Goal: Task Accomplishment & Management: Use online tool/utility

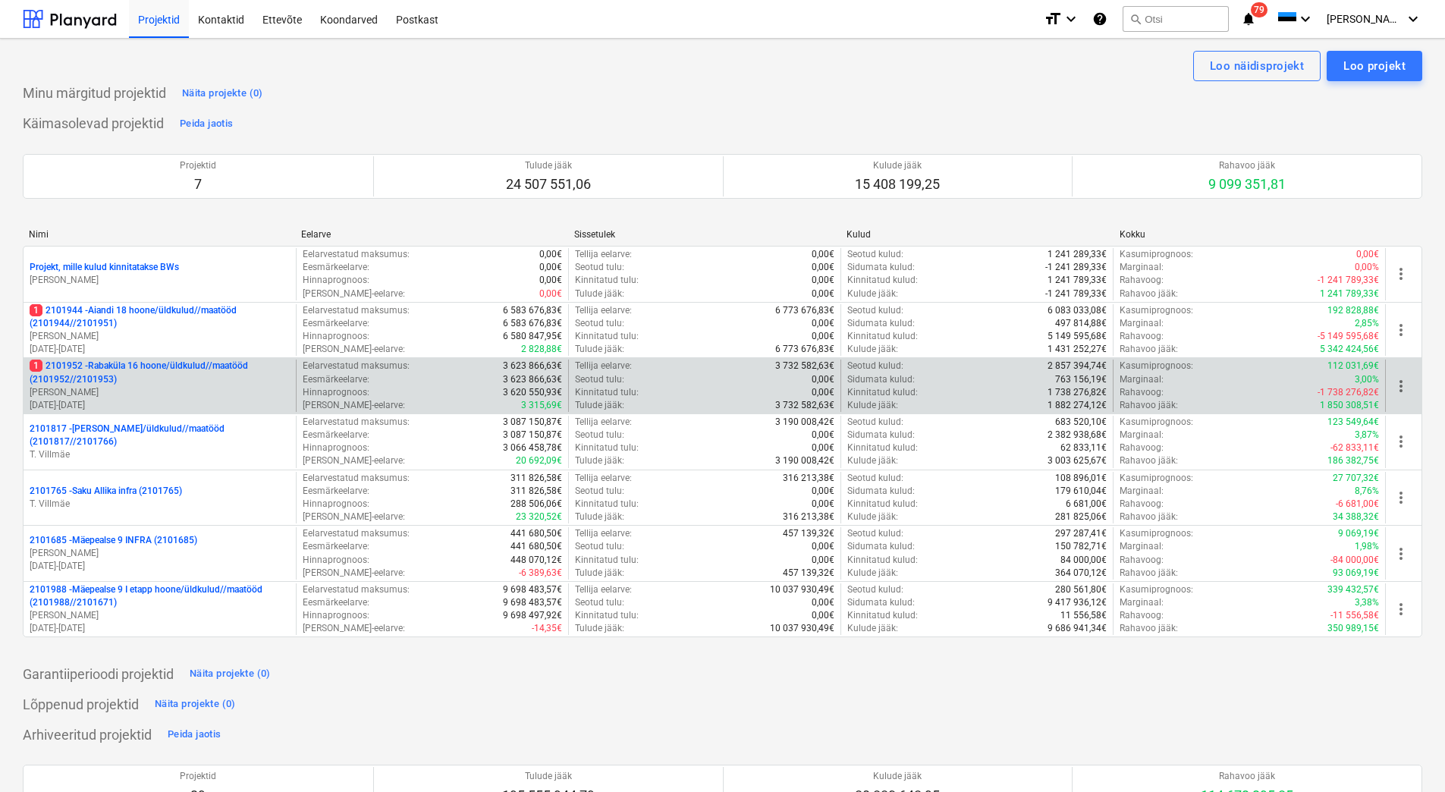
click at [125, 374] on p "1 2101952 - [GEOGRAPHIC_DATA] 16 hoone/üldkulud//maatööd (2101952//2101953)" at bounding box center [160, 372] width 260 height 26
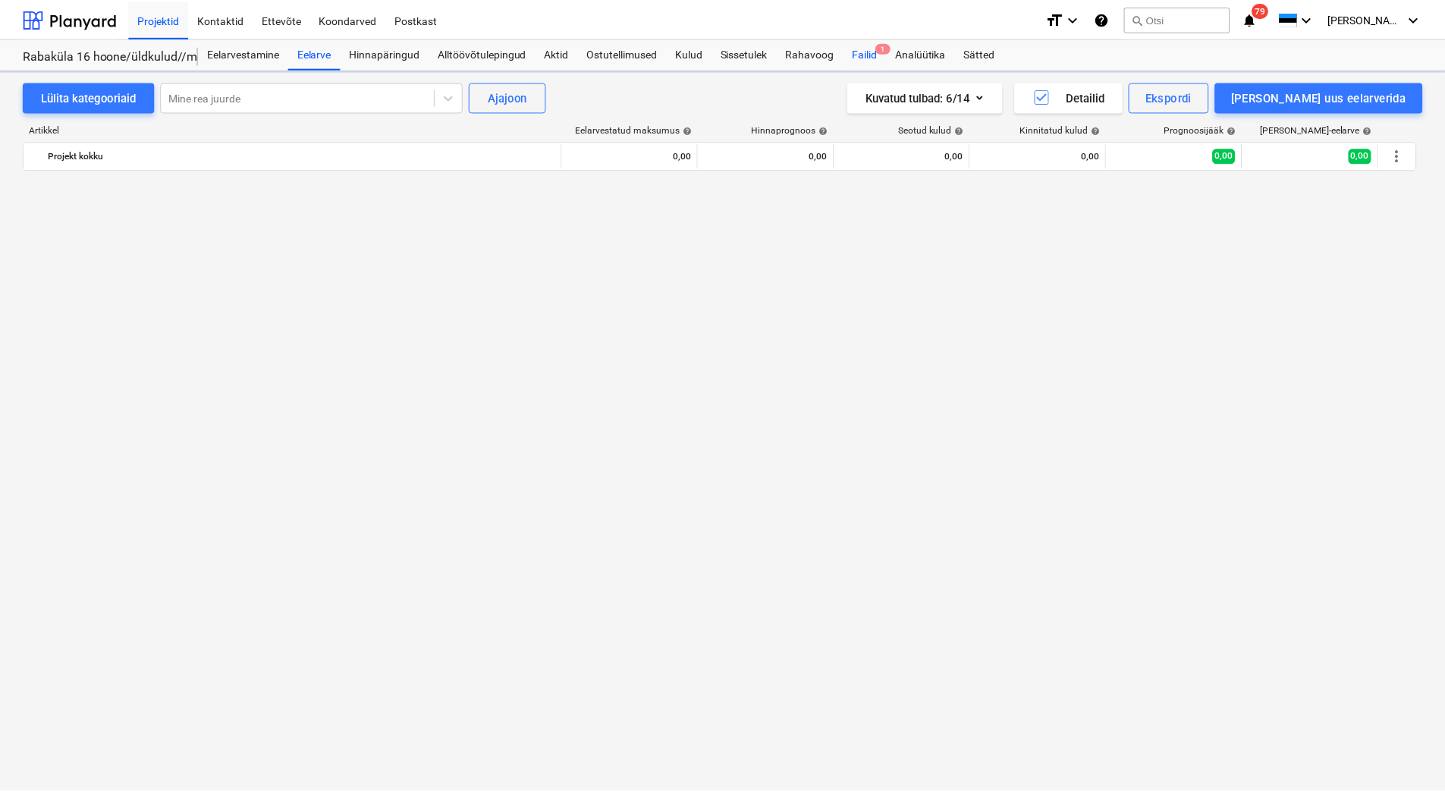
scroll to position [5366, 0]
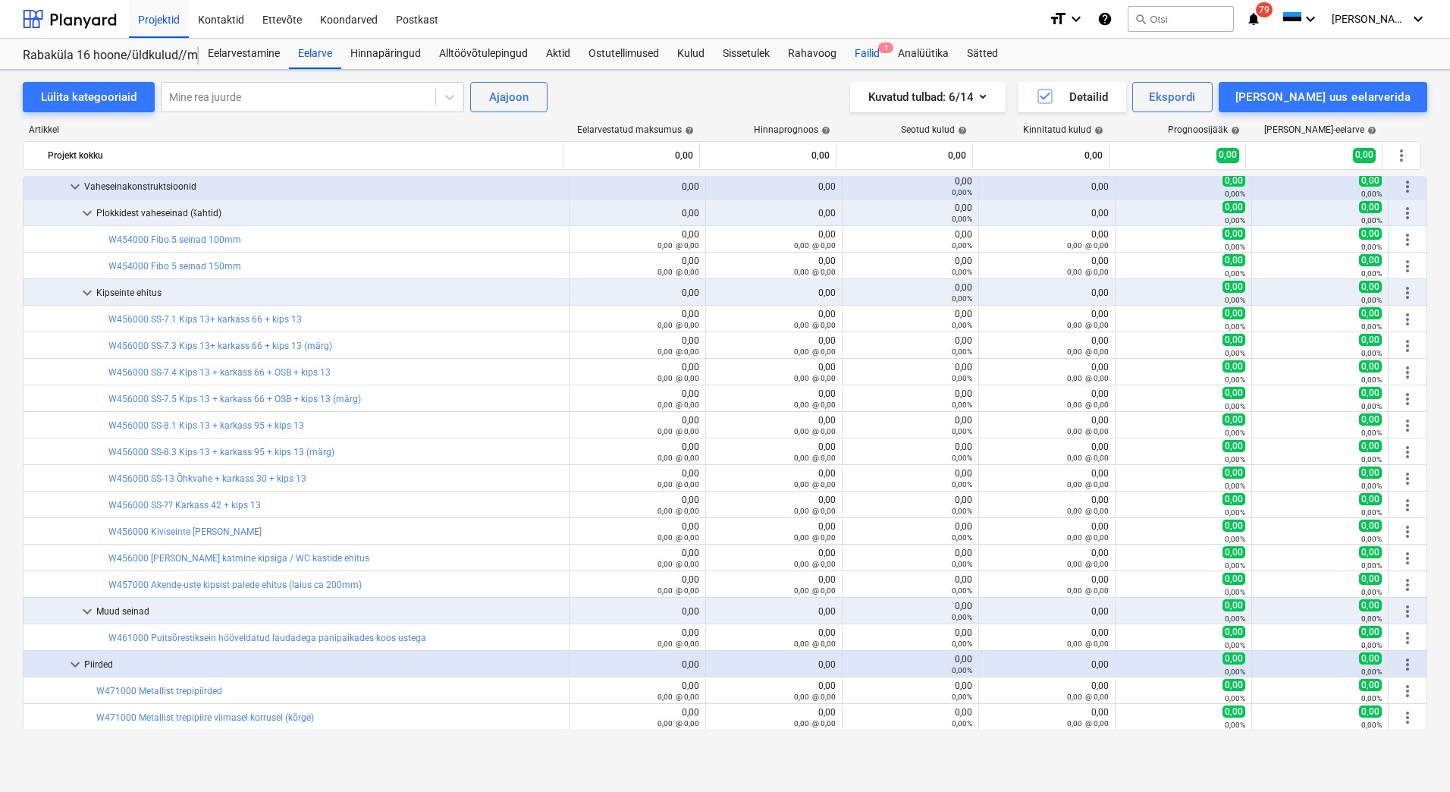
click at [869, 59] on div "Failid 1" at bounding box center [867, 54] width 43 height 30
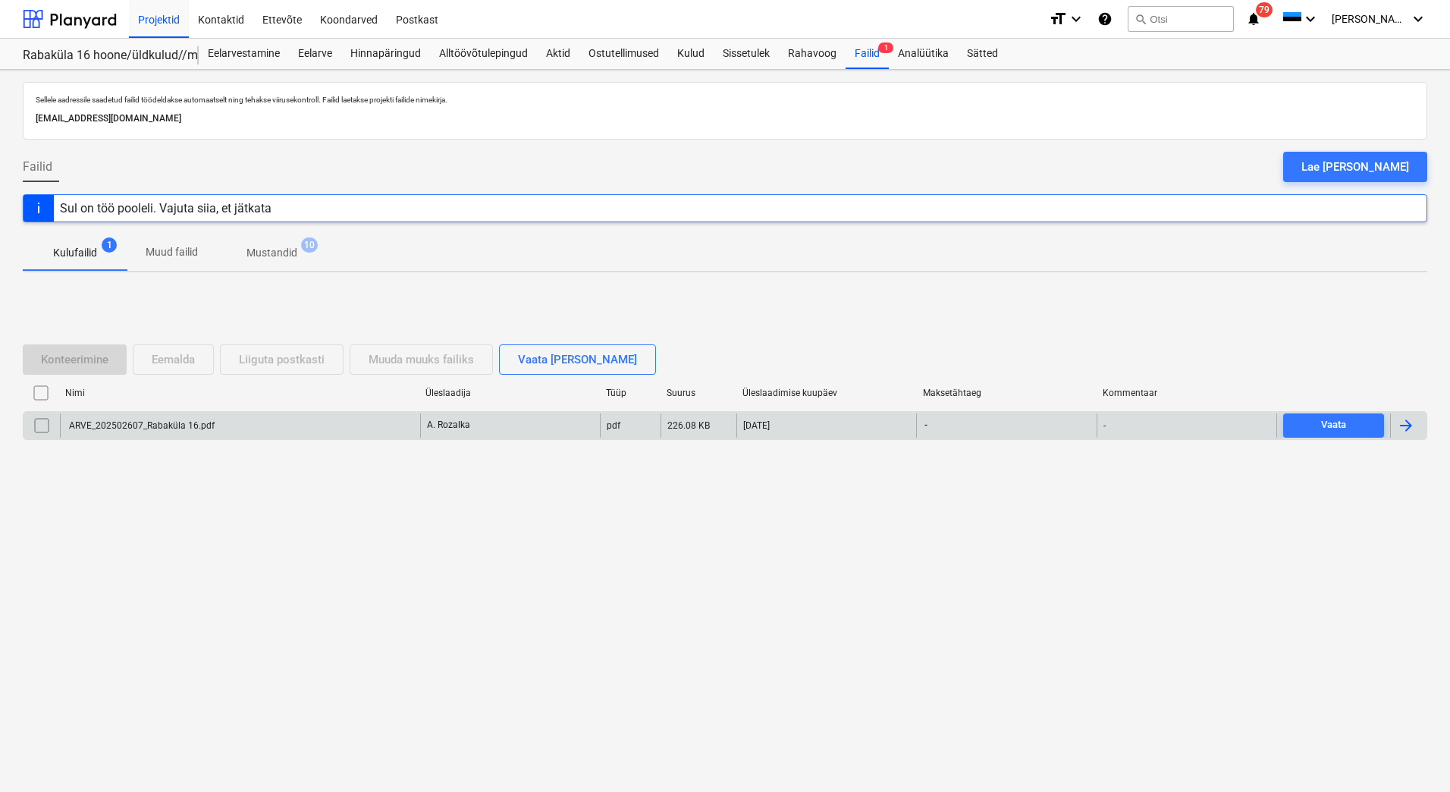
click at [193, 426] on div "ARVE_202502607_Rabaküla 16.pdf" at bounding box center [141, 425] width 148 height 11
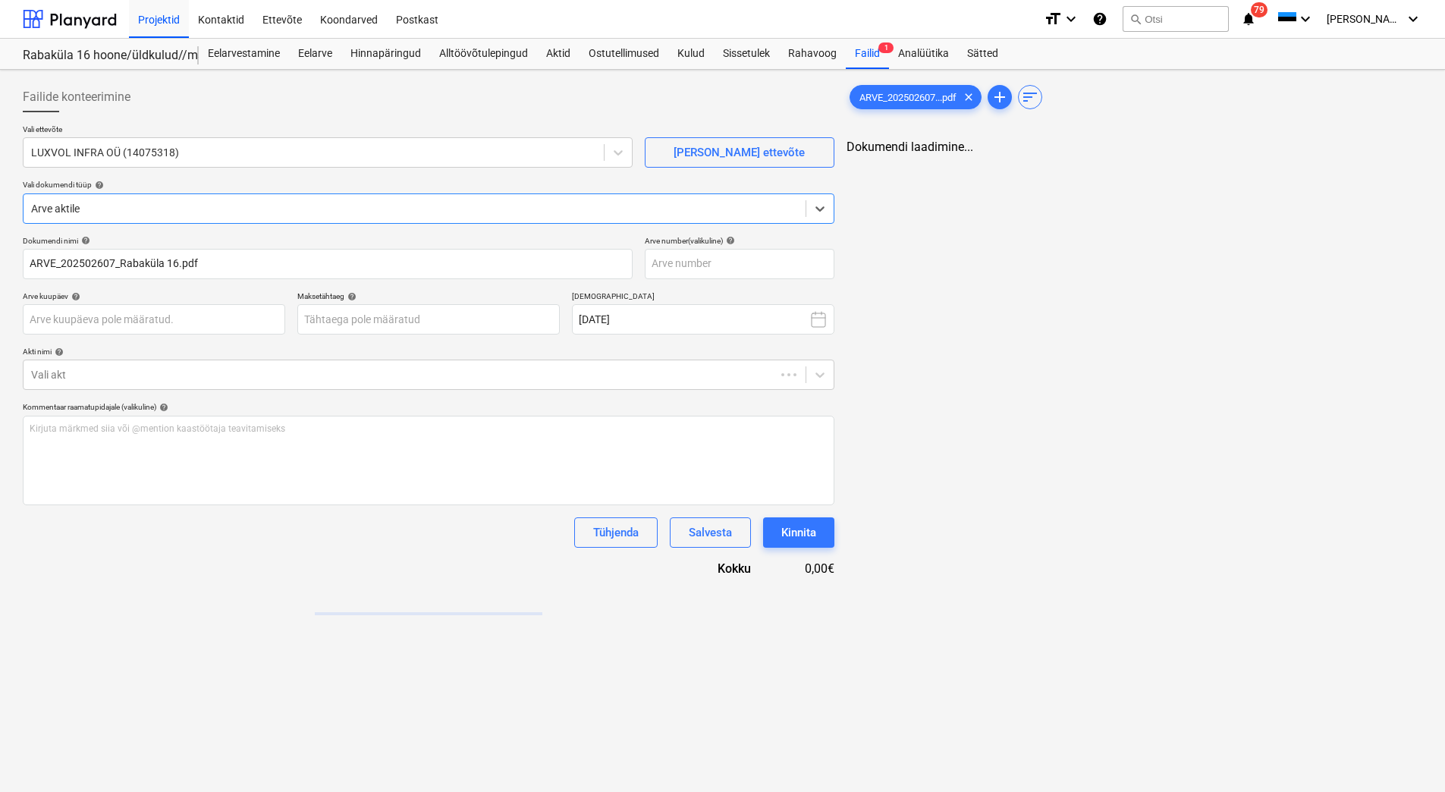
type input "ARVE_202502607_Rabaküla 16.pdf"
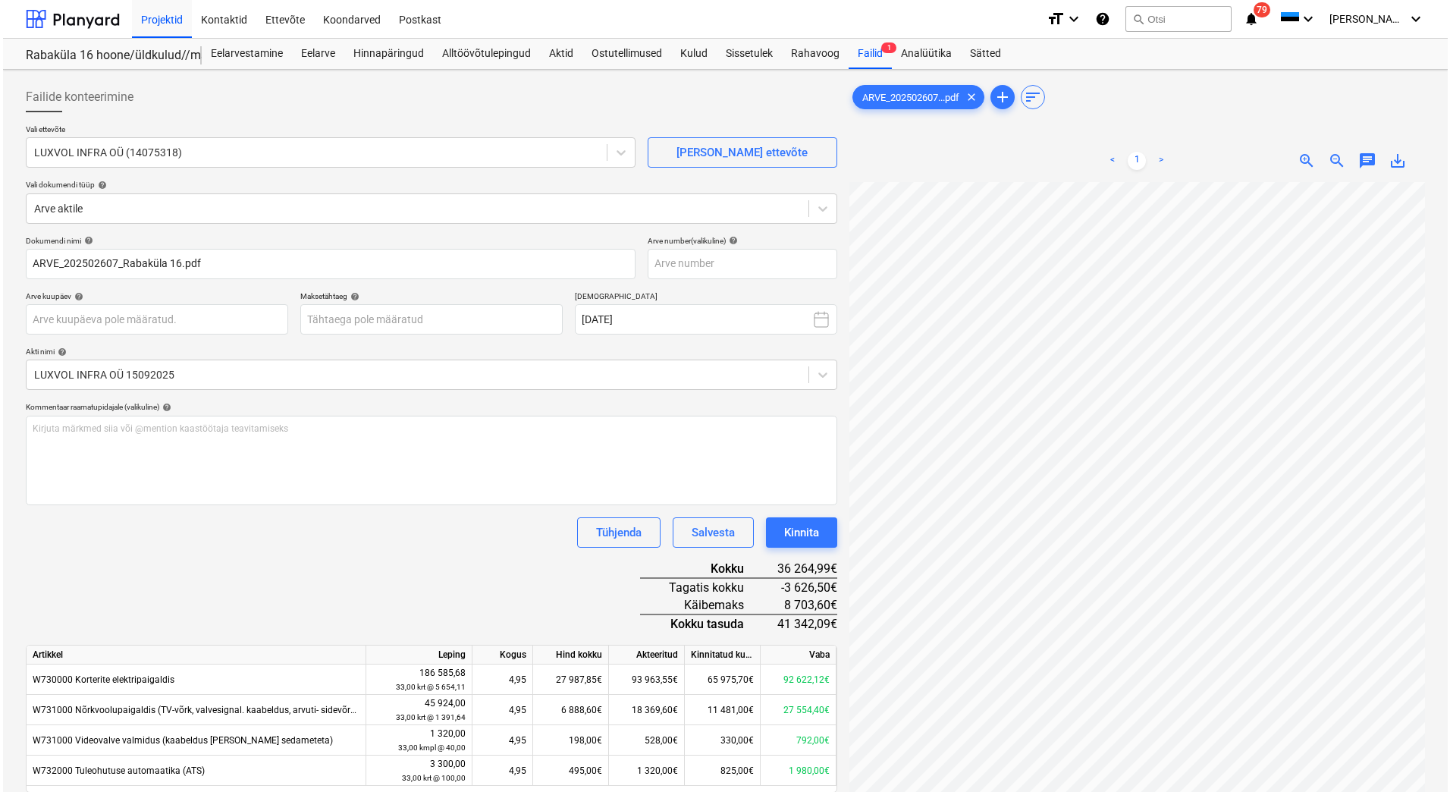
scroll to position [25, 129]
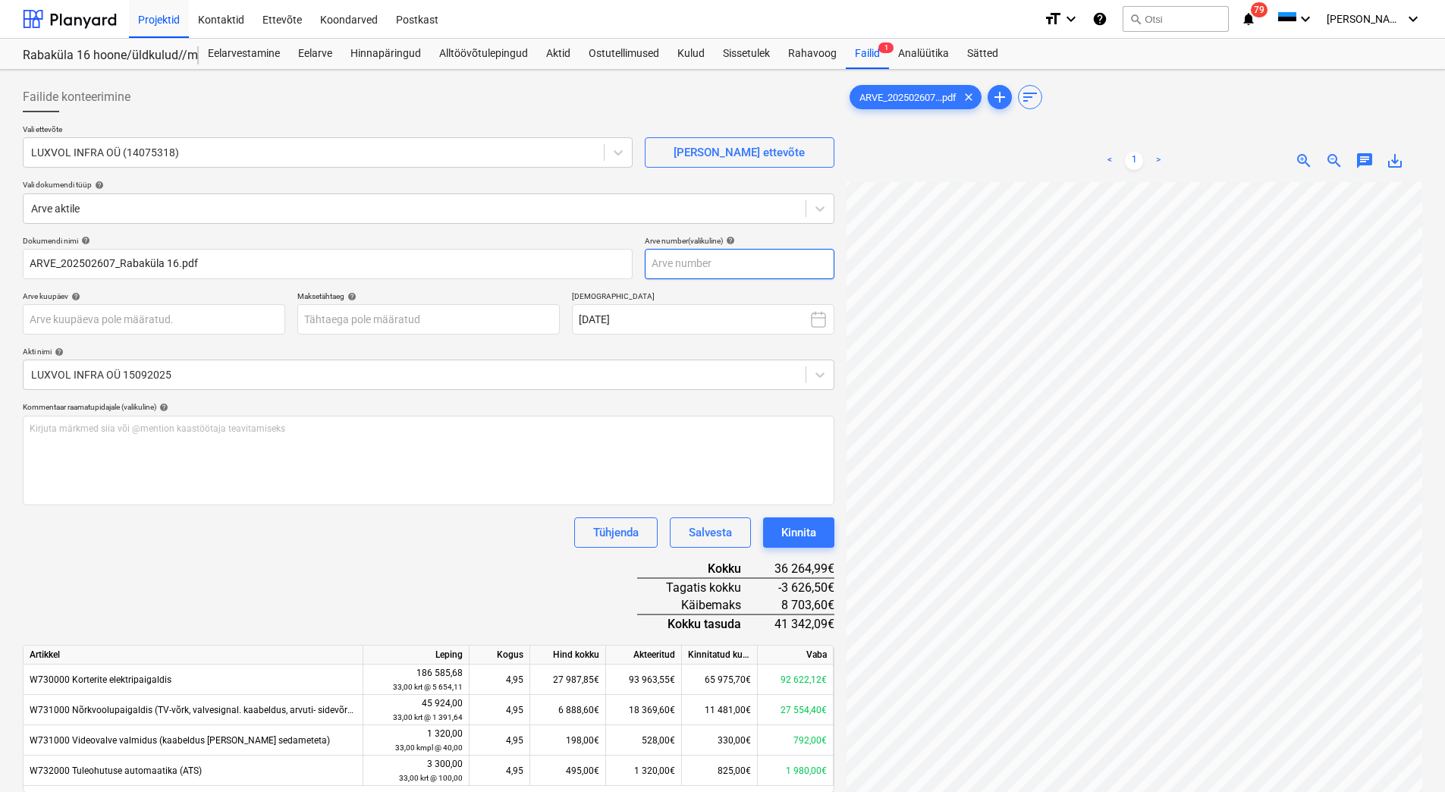
click at [754, 258] on input "text" at bounding box center [740, 264] width 190 height 30
type input "20250260"
click at [448, 323] on body "Projektid Kontaktid Ettevõte Koondarved Postkast format_size keyboard_arrow_dow…" at bounding box center [722, 396] width 1445 height 792
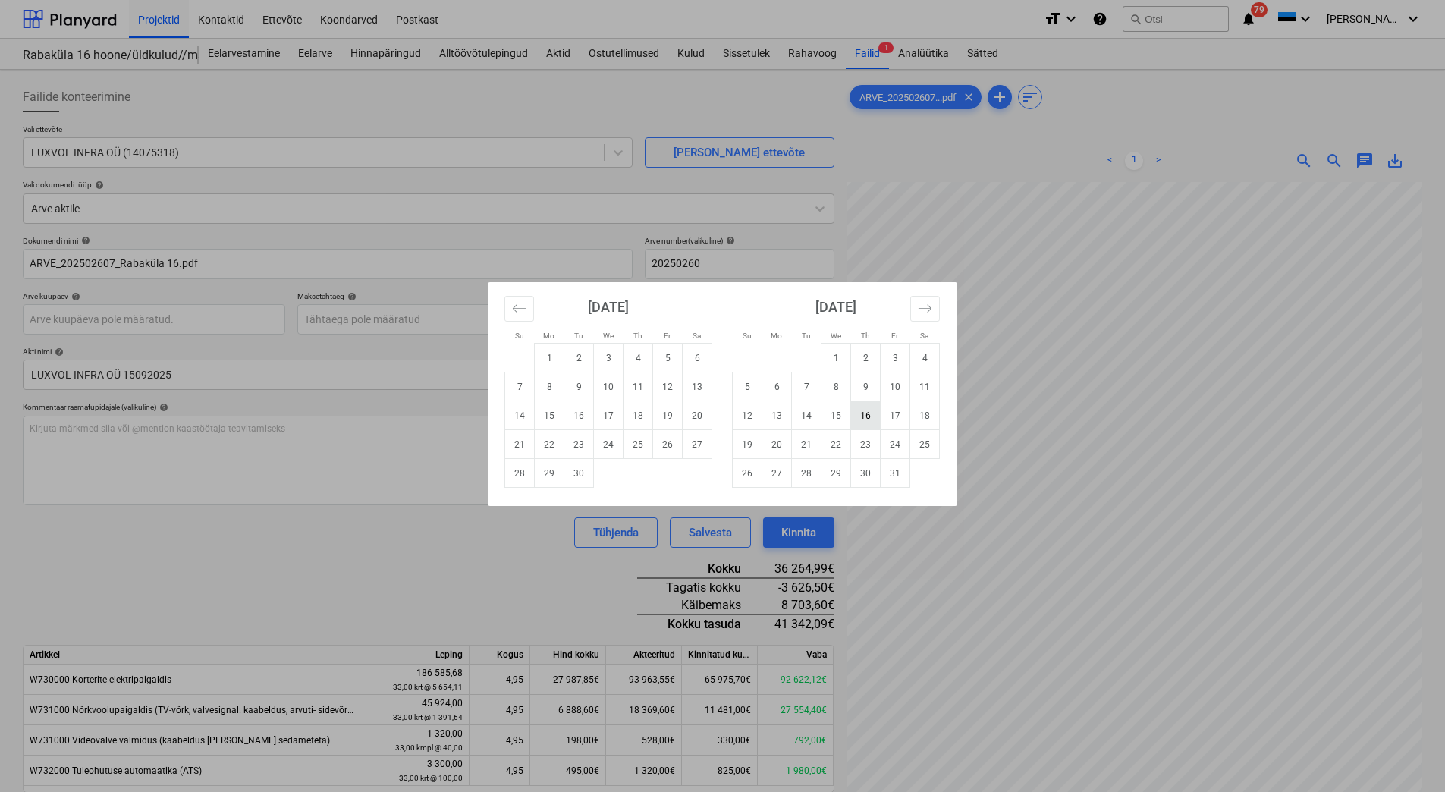
click at [862, 422] on td "16" at bounding box center [866, 415] width 30 height 29
type input "[DATE]"
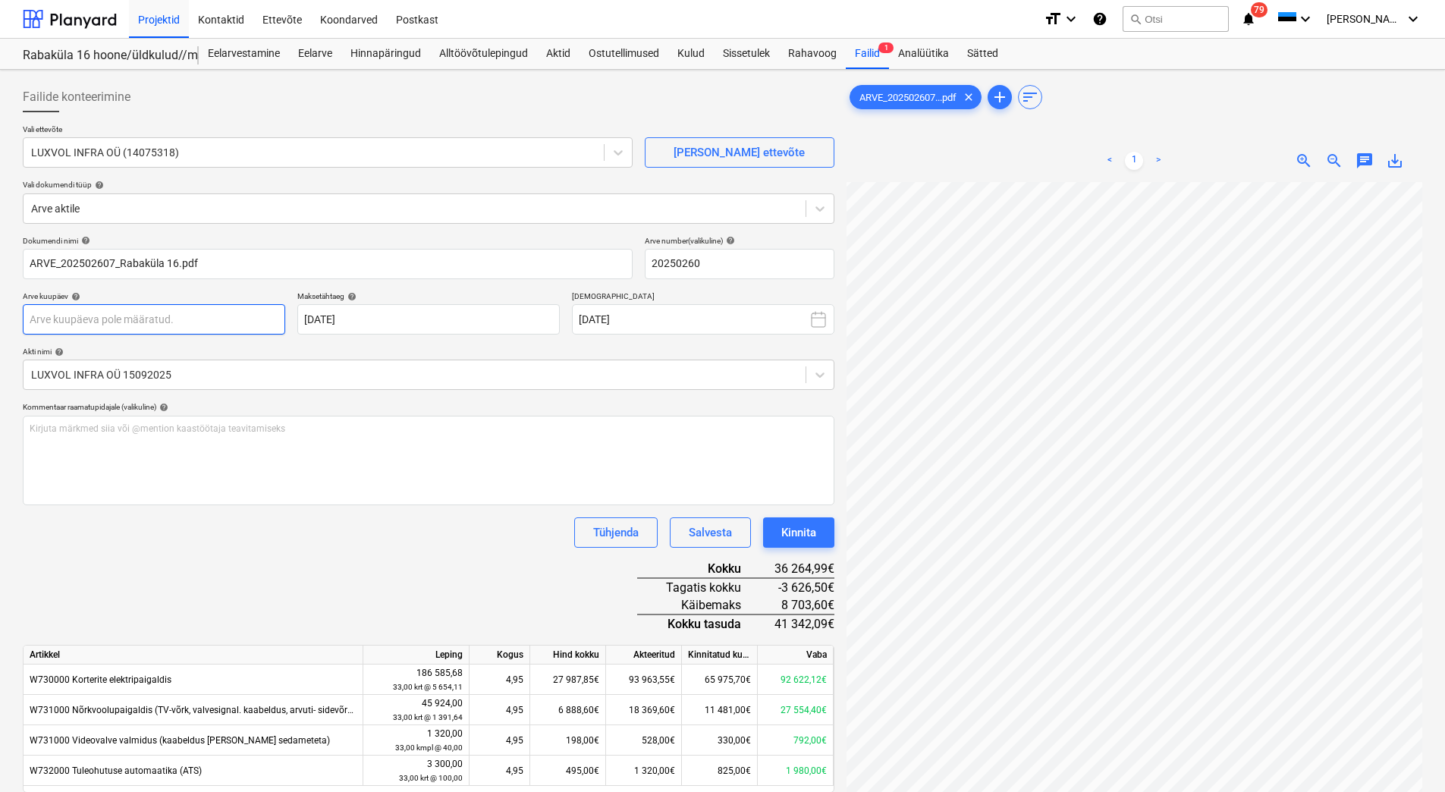
click at [212, 312] on body "Projektid Kontaktid Ettevõte Koondarved Postkast format_size keyboard_arrow_dow…" at bounding box center [722, 396] width 1445 height 792
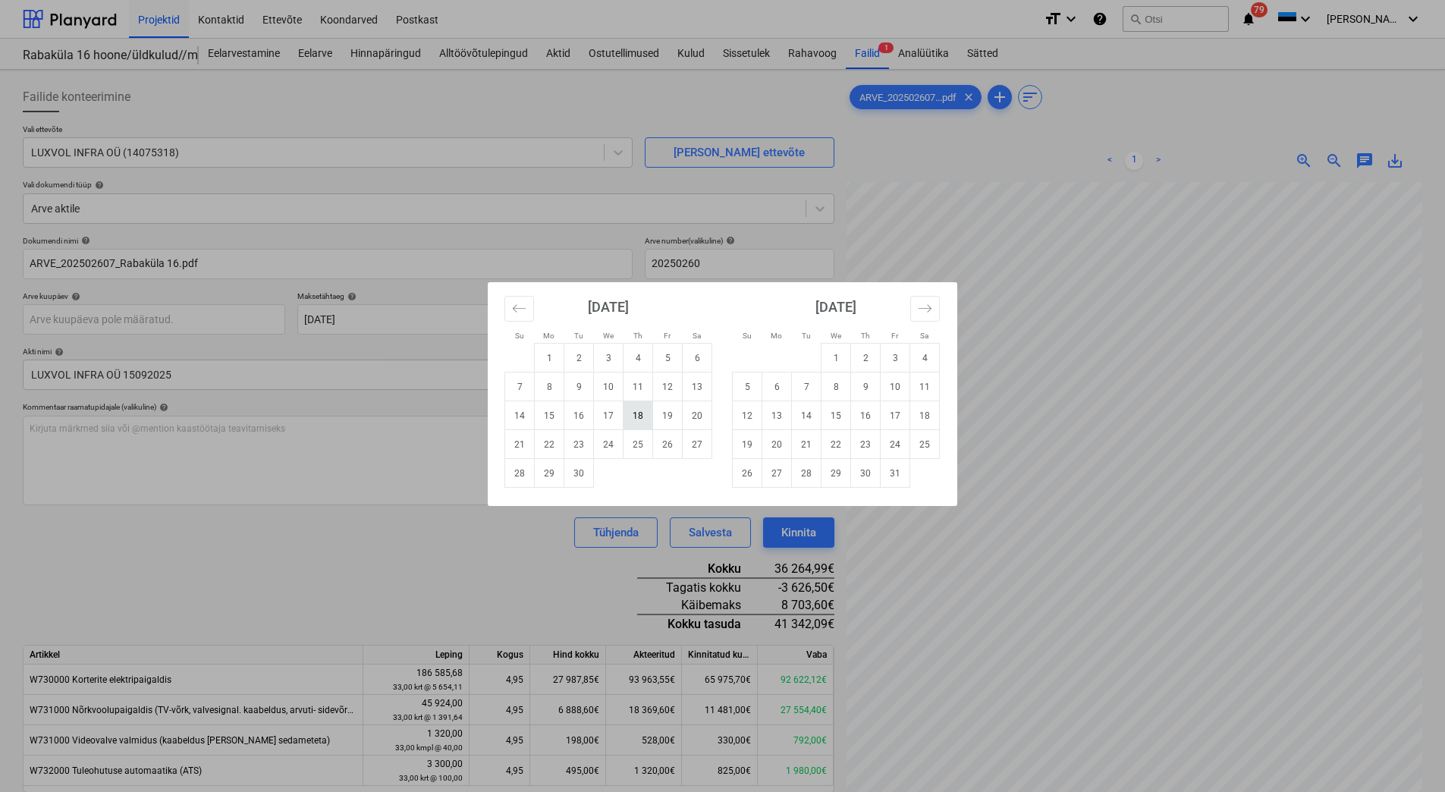
click at [642, 417] on td "18" at bounding box center [638, 415] width 30 height 29
type input "[DATE]"
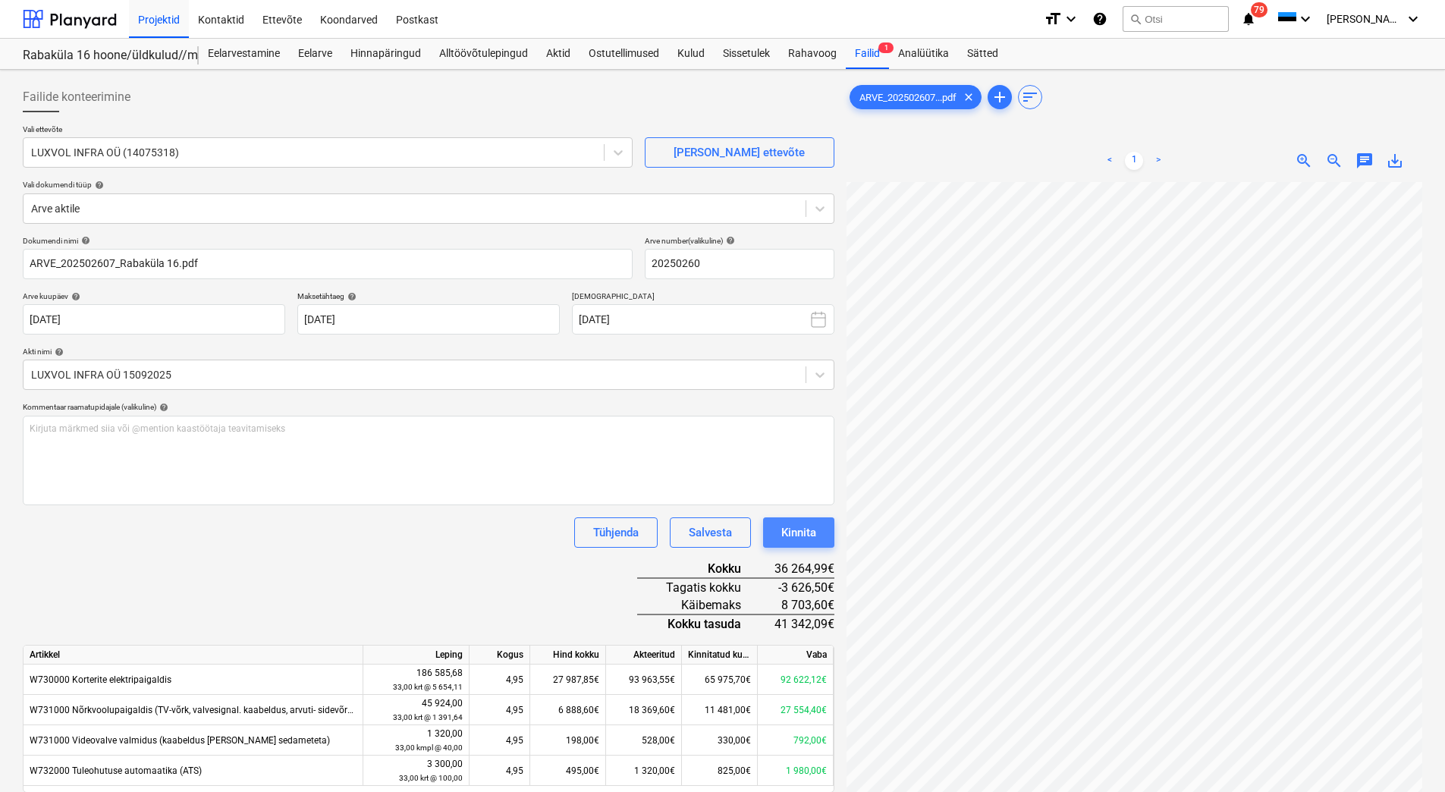
click at [793, 528] on div "Kinnita" at bounding box center [798, 533] width 35 height 20
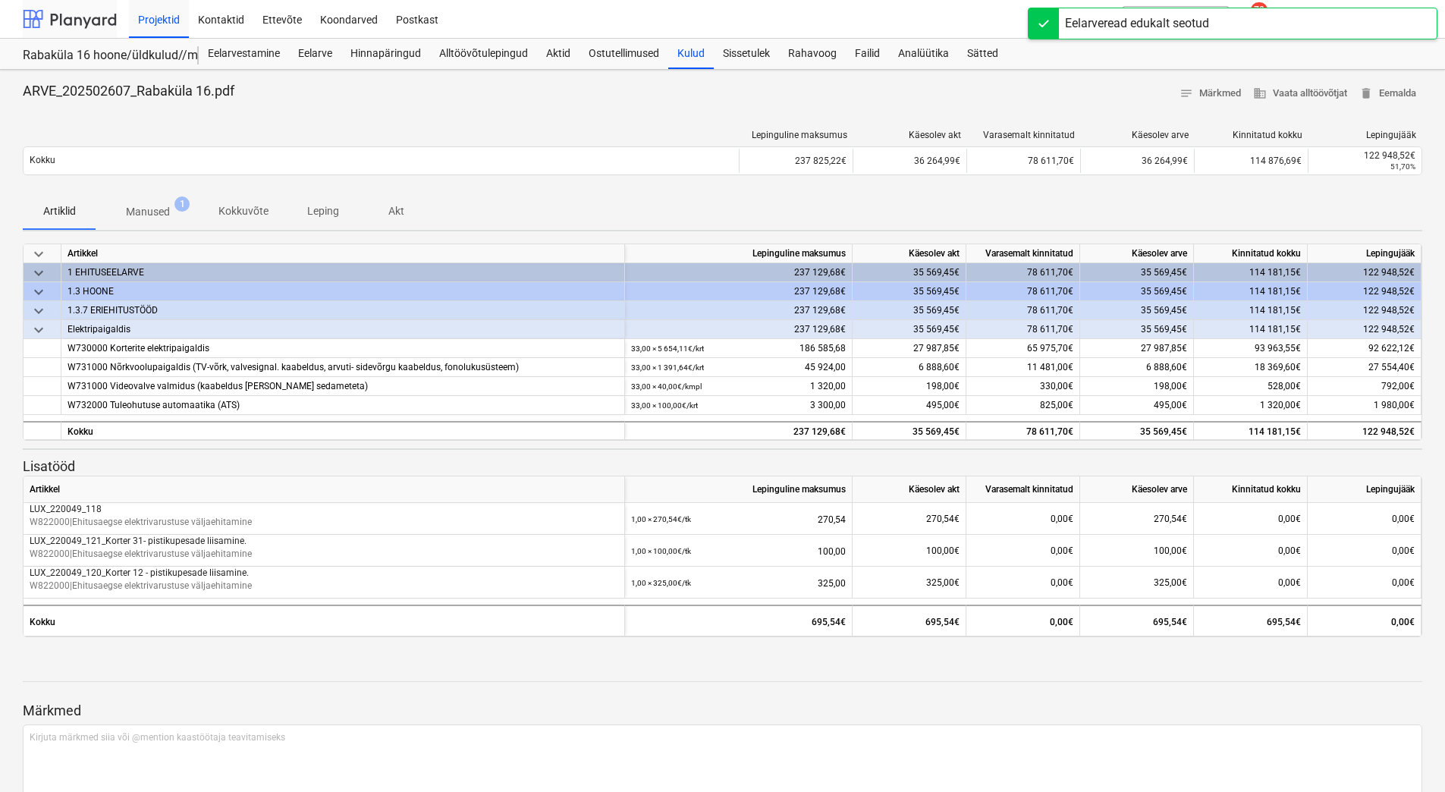
click at [71, 19] on div at bounding box center [70, 19] width 94 height 38
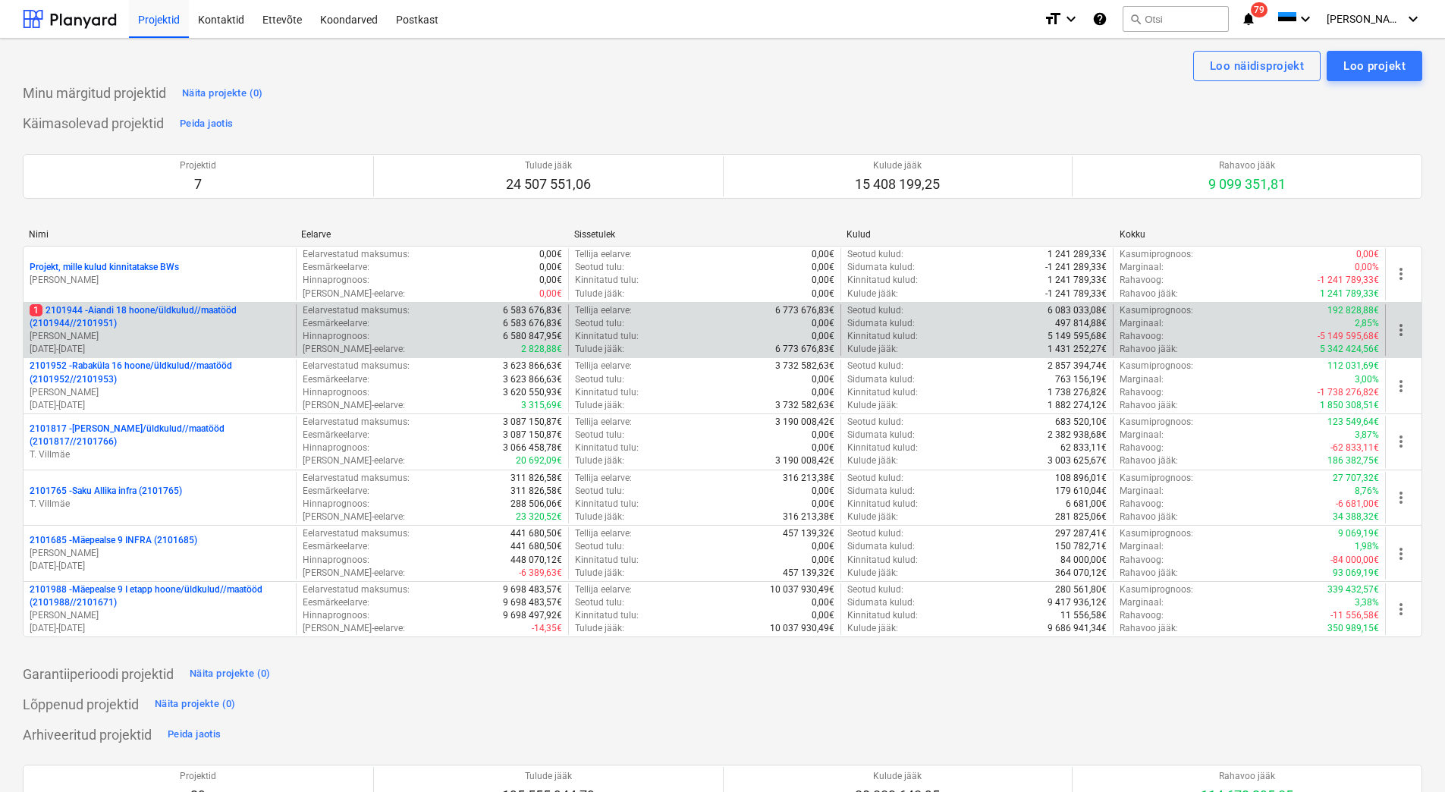
click at [148, 319] on p "1 2101944 - Aiandi 18 hoone/üldkulud//maatööd (2101944//2101951)" at bounding box center [160, 317] width 260 height 26
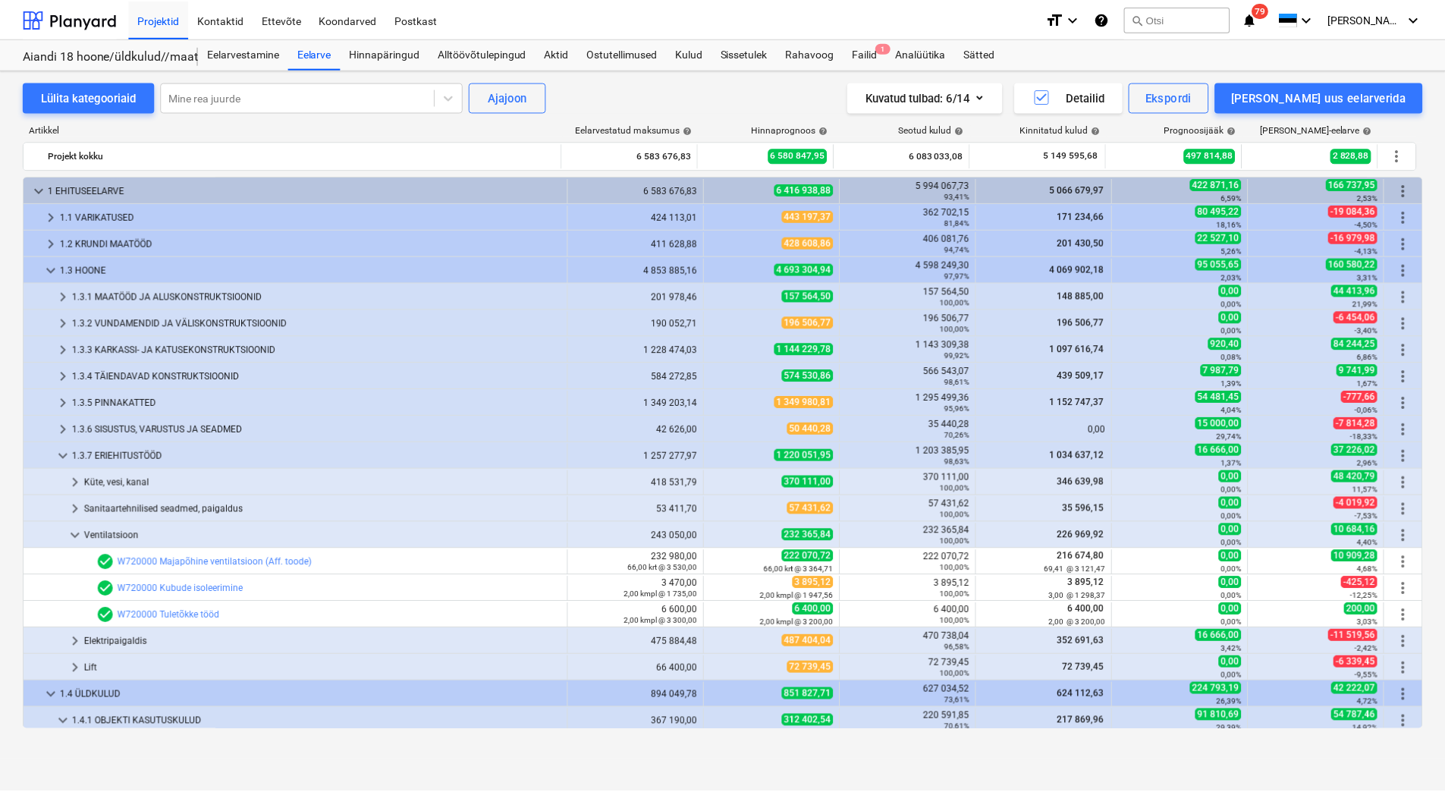
scroll to position [1, 0]
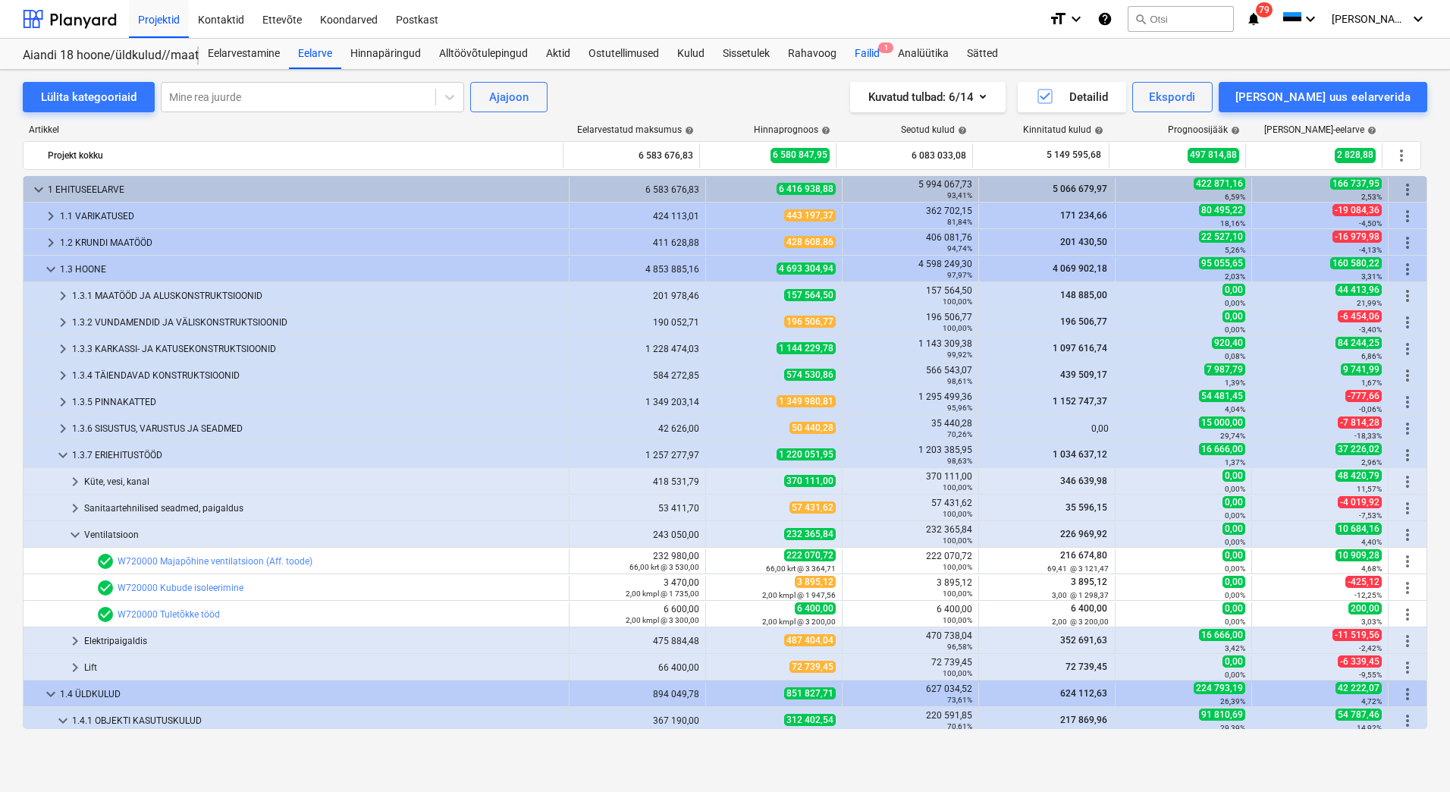
click at [862, 49] on div "Failid 1" at bounding box center [867, 54] width 43 height 30
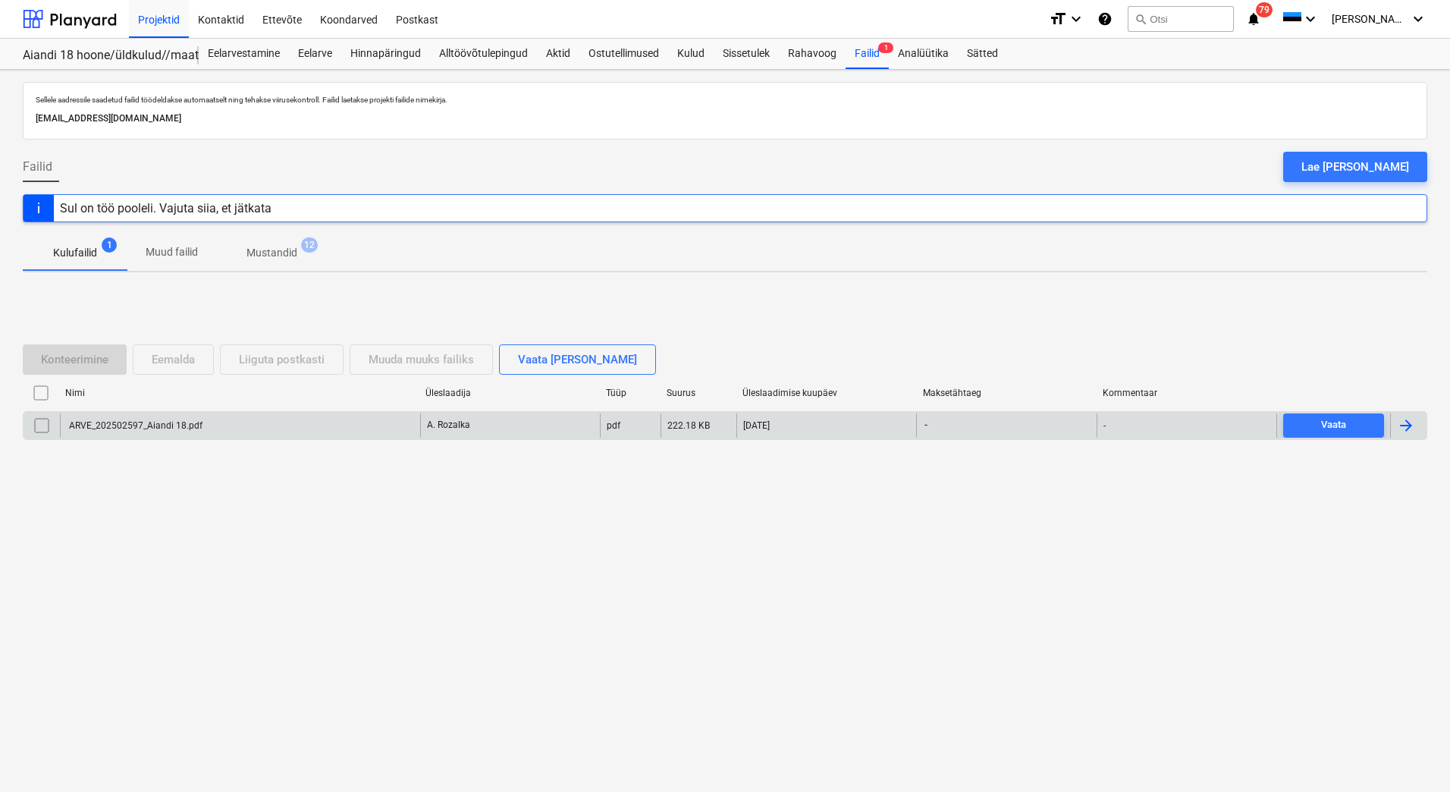
click at [190, 427] on div "ARVE_202502597_Aiandi 18.pdf" at bounding box center [135, 425] width 136 height 11
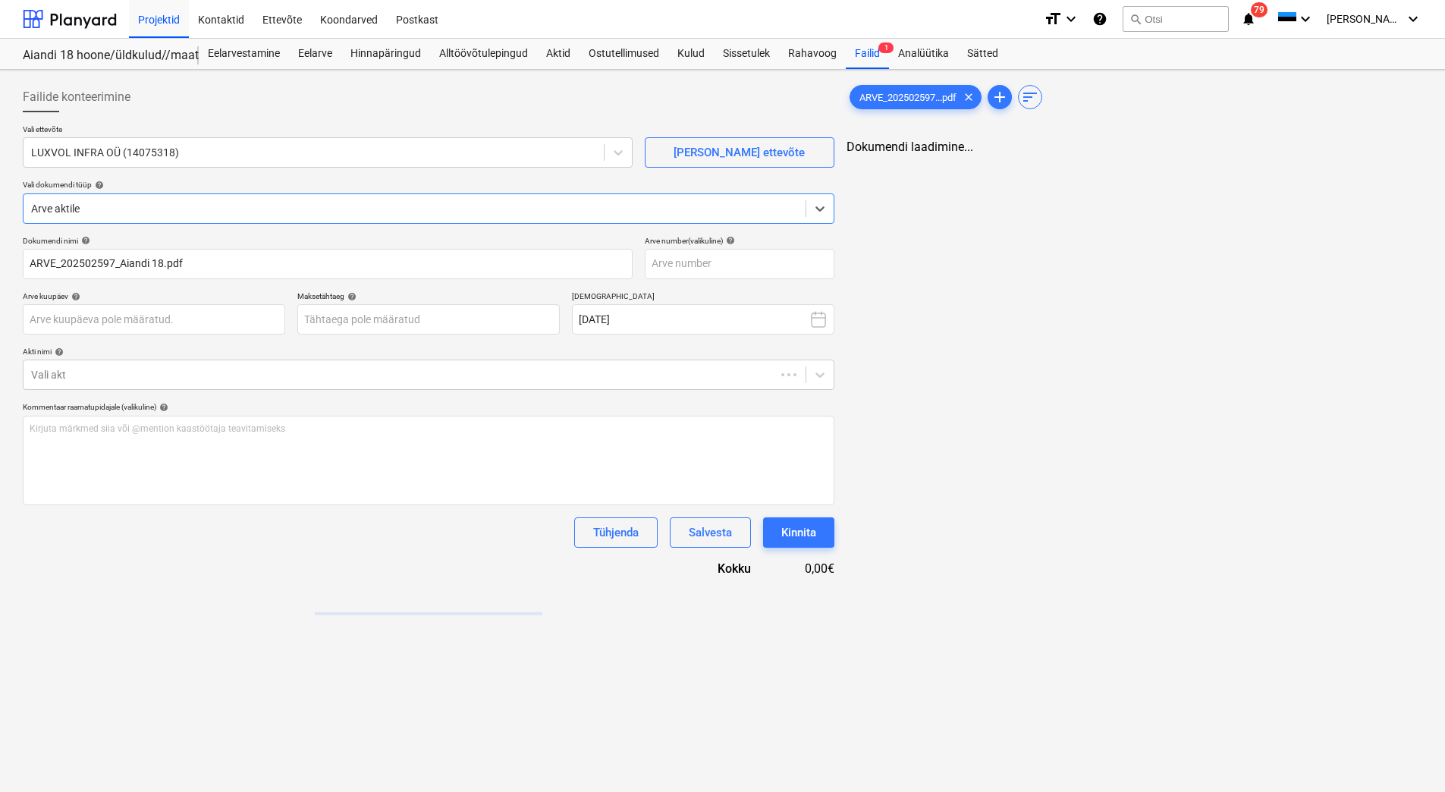
type input "ARVE_202502597_Aiandi 18.pdf"
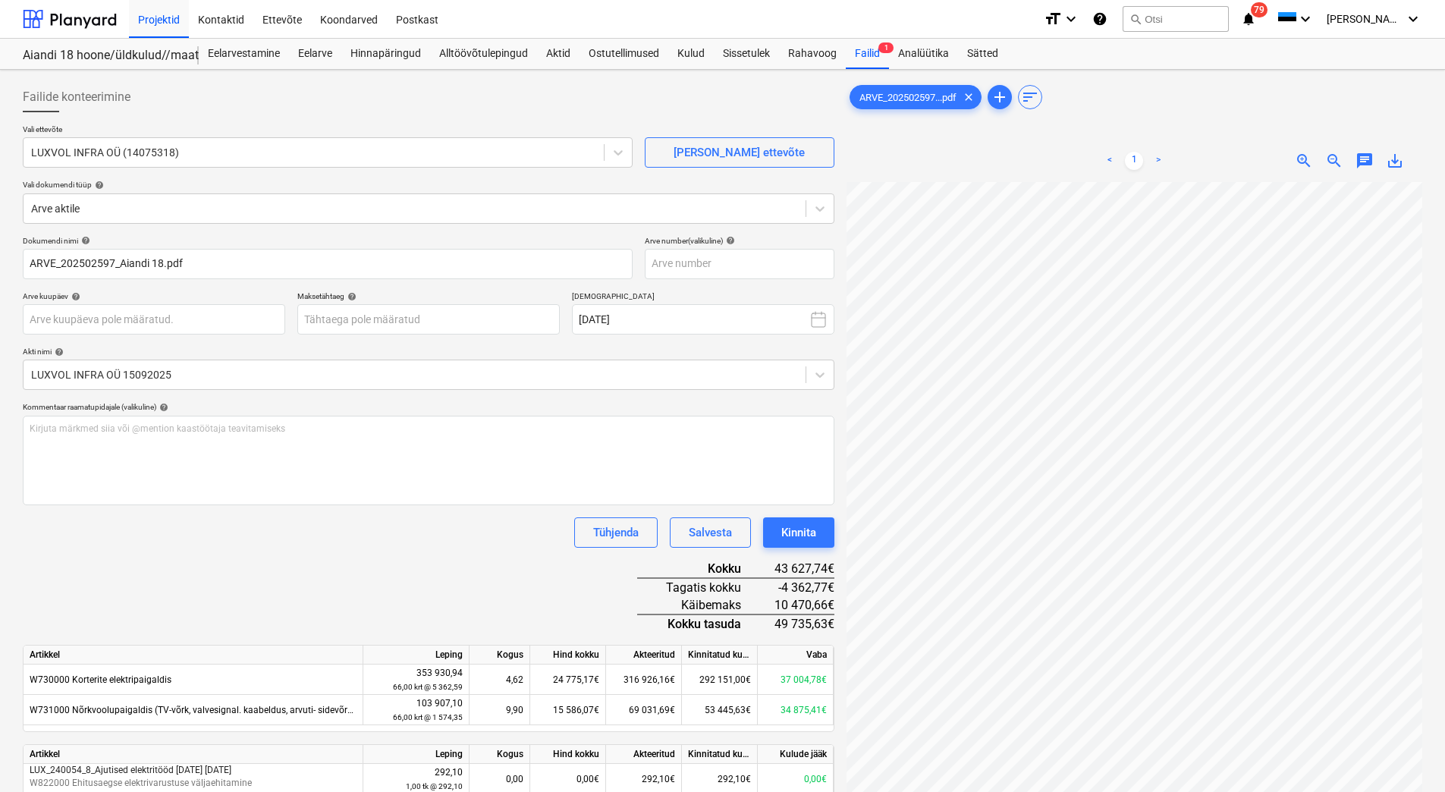
scroll to position [6, 103]
click at [725, 261] on input "text" at bounding box center [740, 264] width 190 height 30
type input "20250259"
click at [454, 315] on body "Projektid Kontaktid Ettevõte Koondarved Postkast format_size keyboard_arrow_dow…" at bounding box center [722, 396] width 1445 height 792
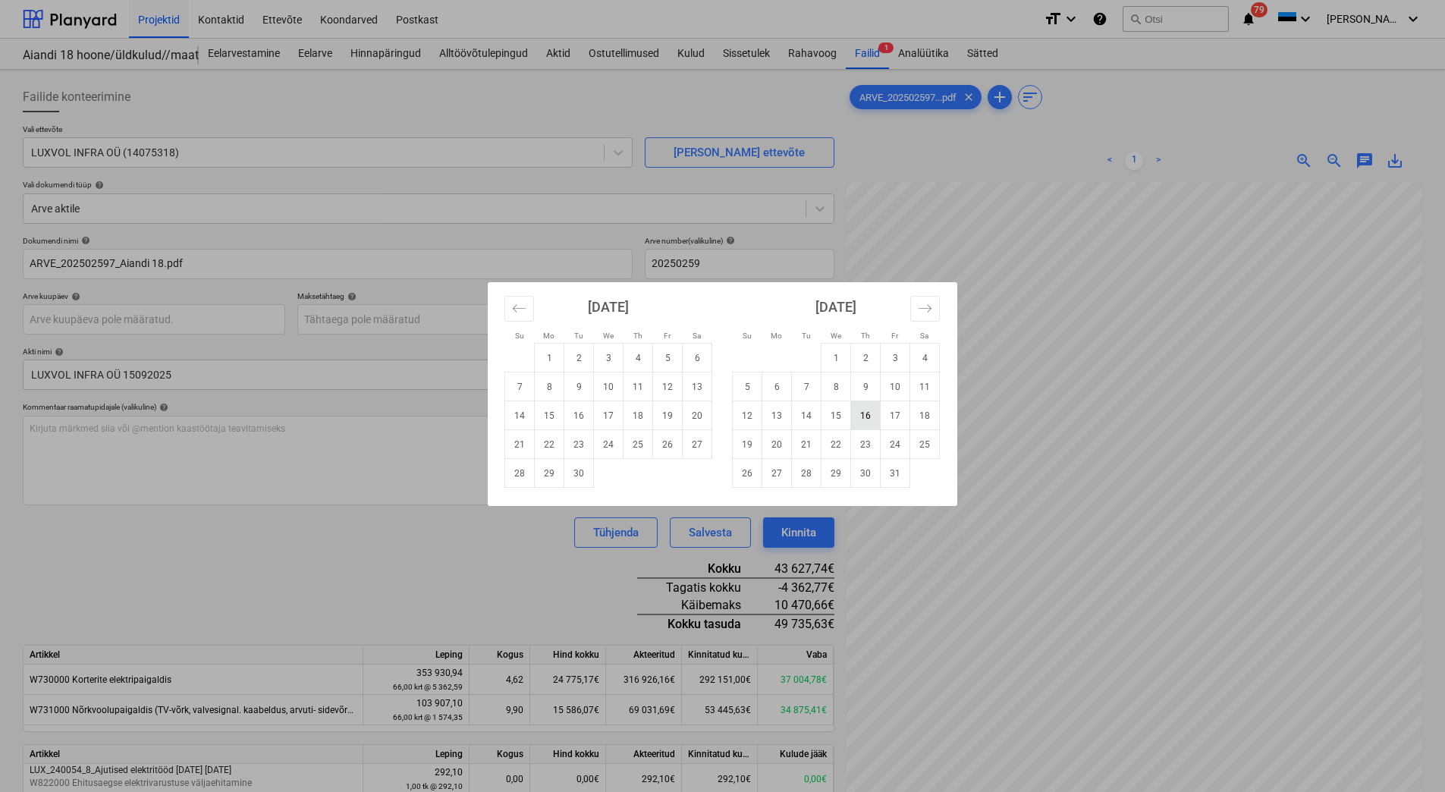
click at [858, 423] on td "16" at bounding box center [866, 415] width 30 height 29
type input "[DATE]"
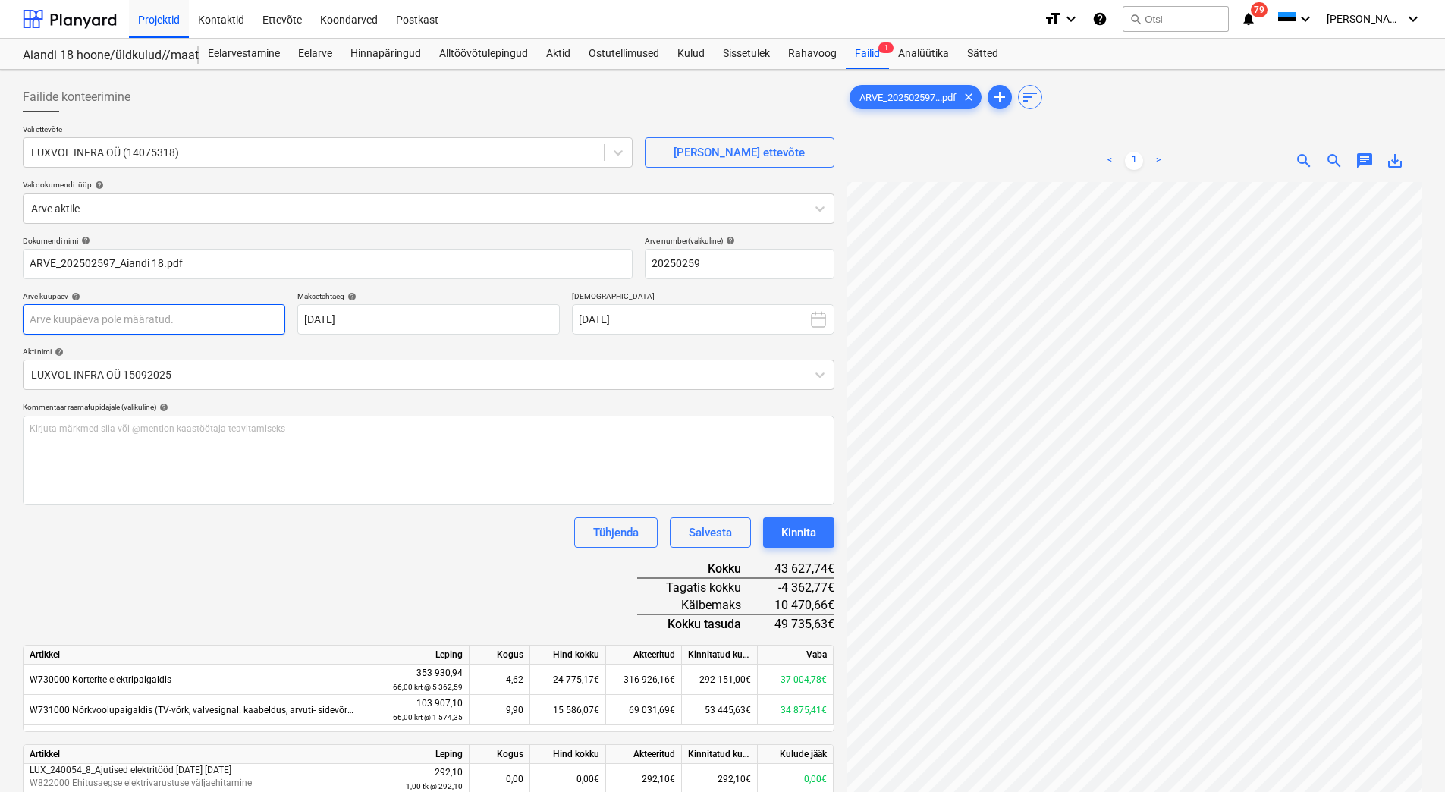
click at [190, 324] on body "Projektid Kontaktid Ettevõte Koondarved Postkast format_size keyboard_arrow_dow…" at bounding box center [722, 396] width 1445 height 792
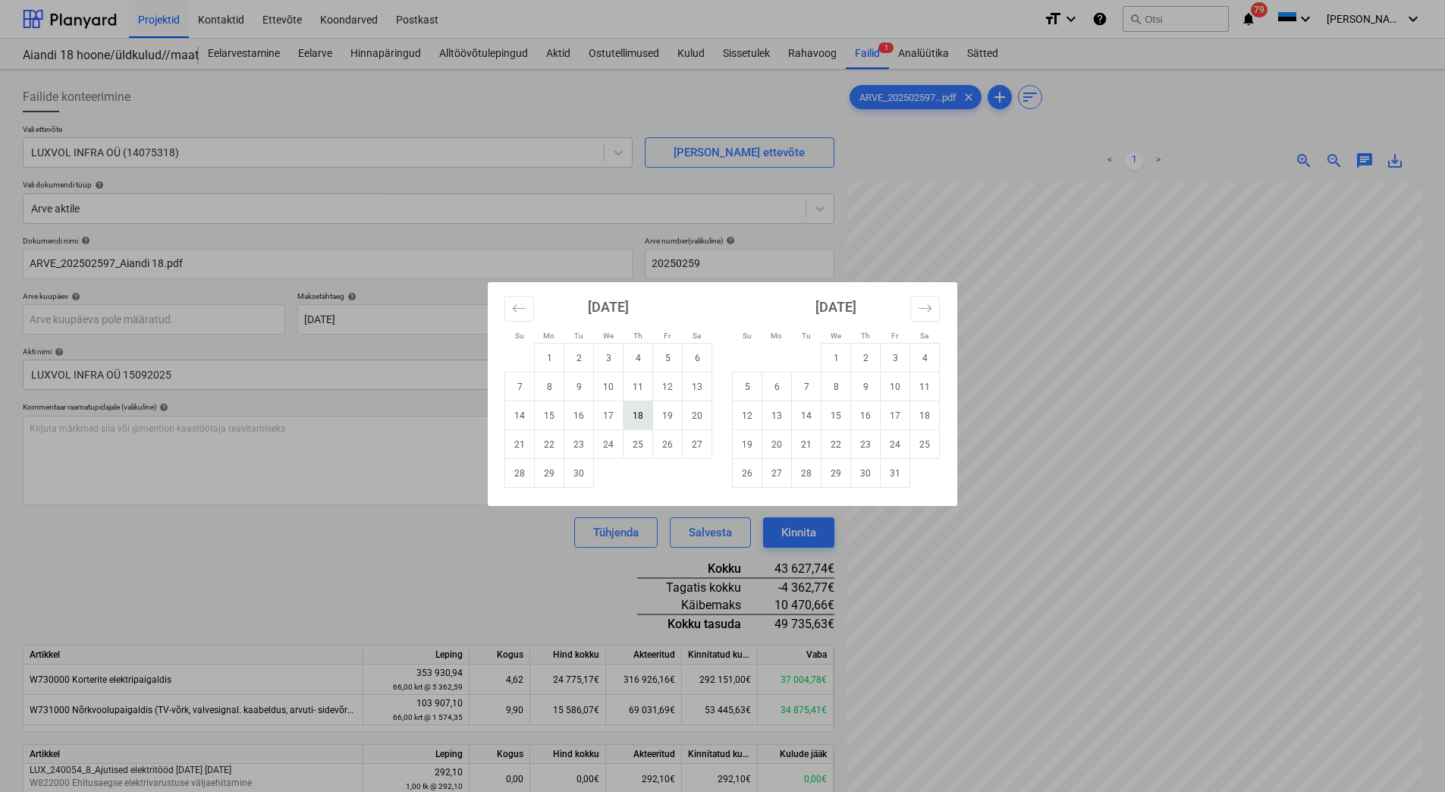
click at [637, 416] on td "18" at bounding box center [638, 415] width 30 height 29
type input "[DATE]"
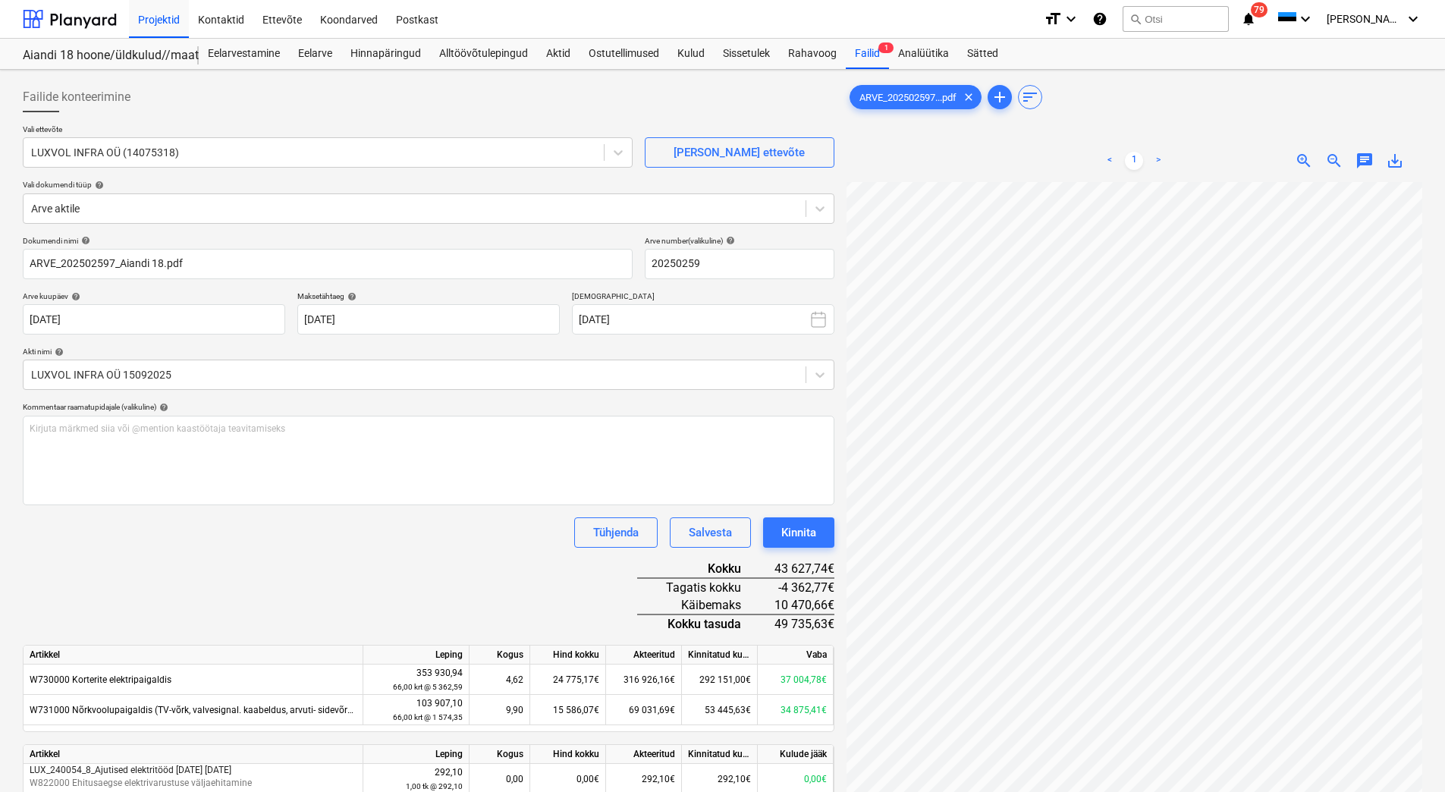
click at [507, 582] on div "Dokumendi nimi help ARVE_202502597_Aiandi 18.pdf Arve number (valikuline) help …" at bounding box center [429, 722] width 812 height 972
click at [775, 534] on button "Kinnita" at bounding box center [798, 532] width 71 height 30
